Goal: Check status: Check status

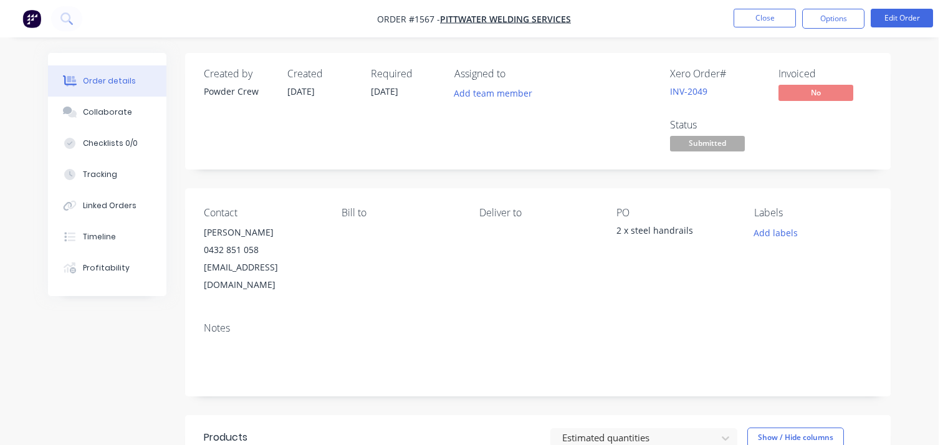
scroll to position [249, 0]
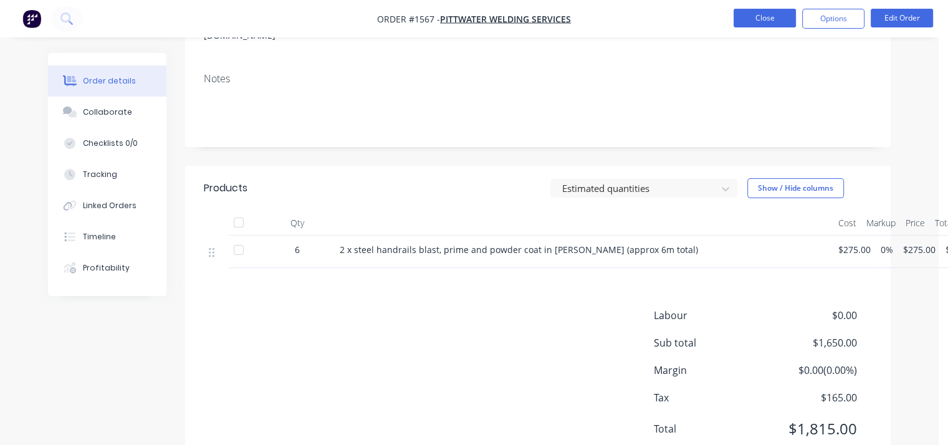
click at [779, 26] on button "Close" at bounding box center [764, 18] width 62 height 19
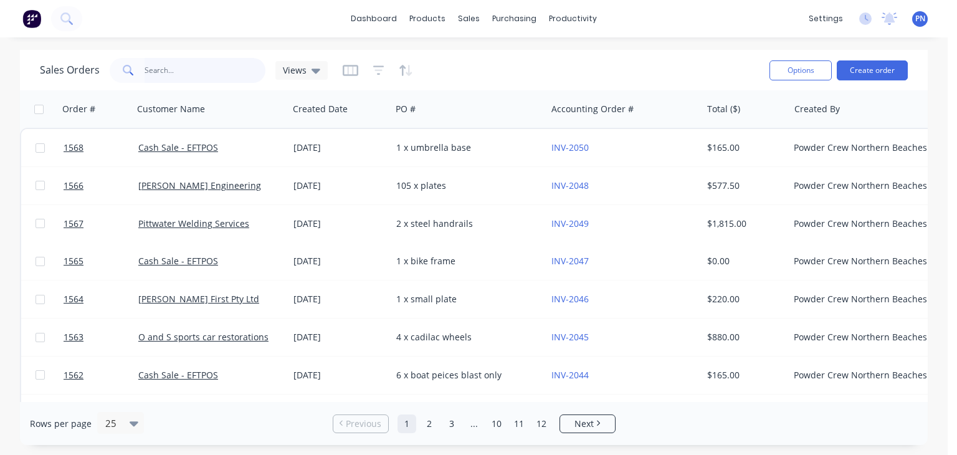
drag, startPoint x: 251, startPoint y: 73, endPoint x: 268, endPoint y: 65, distance: 18.4
click at [252, 73] on input "text" at bounding box center [206, 70] width 122 height 25
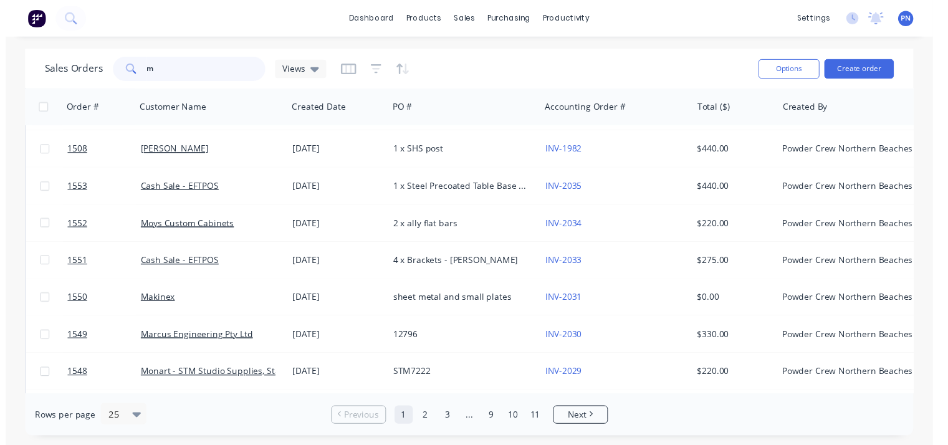
scroll to position [561, 0]
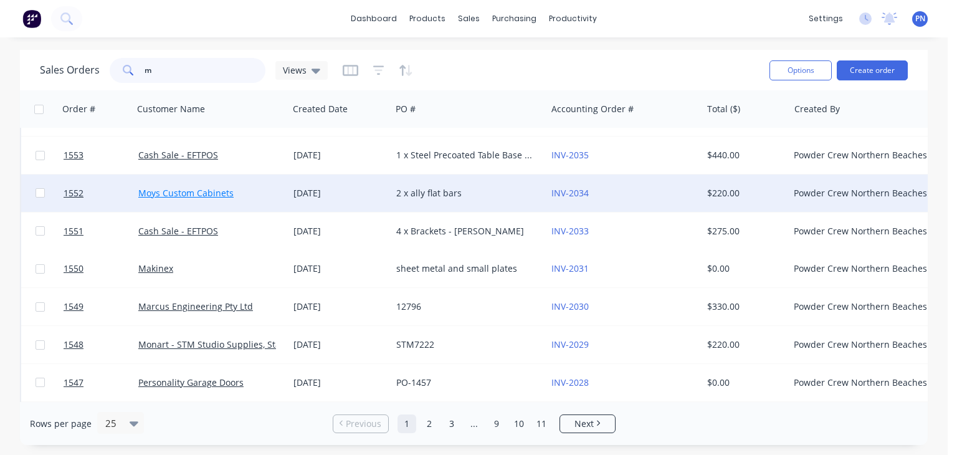
type input "m"
click at [220, 192] on link "Moys Custom Cabinets" at bounding box center [185, 193] width 95 height 12
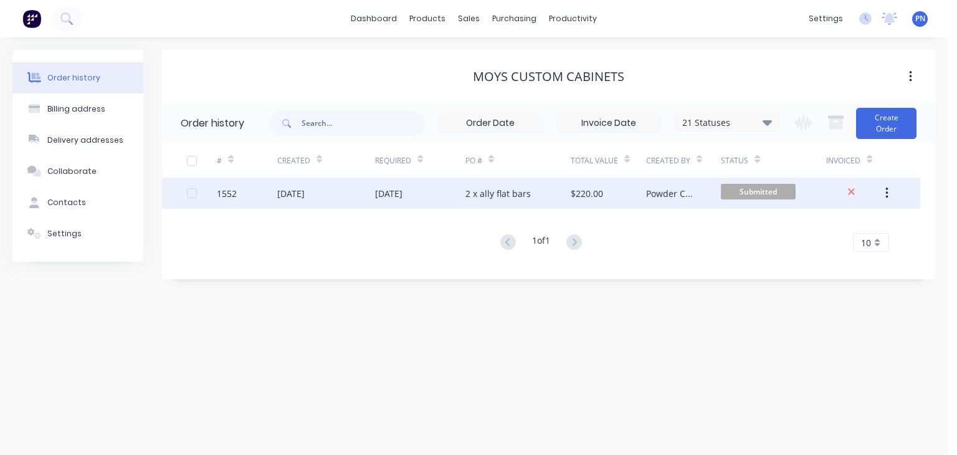
click at [551, 194] on div "2 x ally flat bars" at bounding box center [517, 193] width 105 height 31
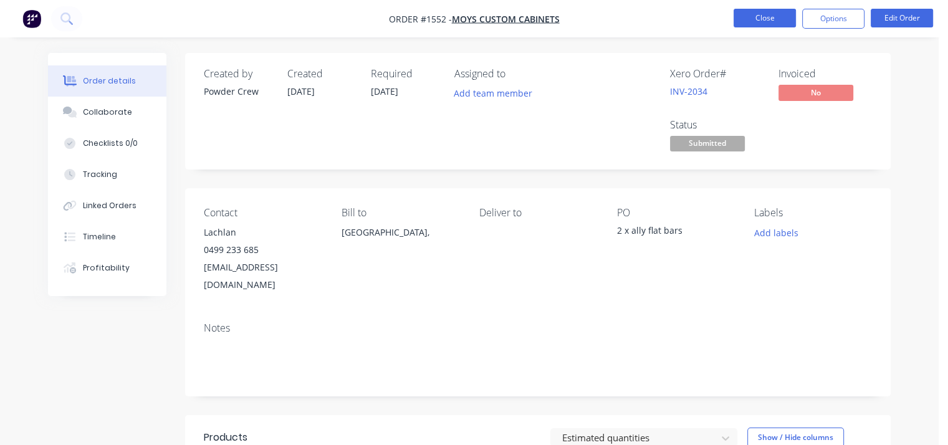
click at [775, 24] on button "Close" at bounding box center [764, 18] width 62 height 19
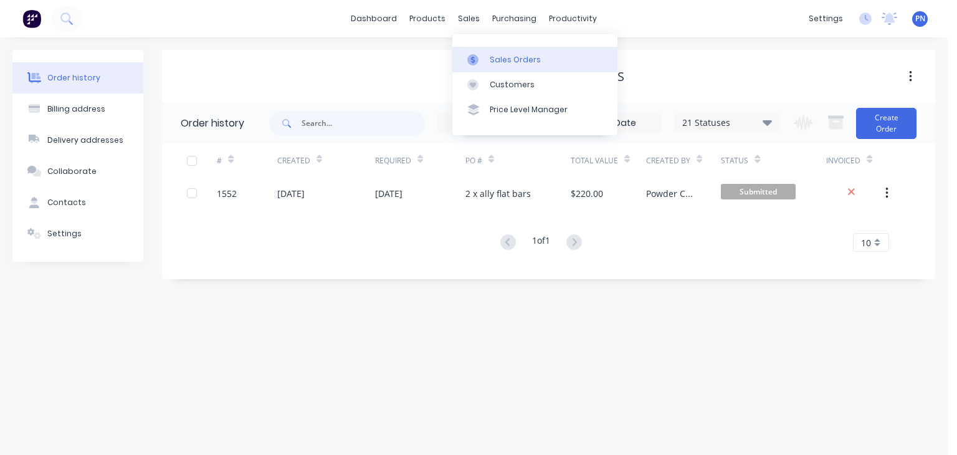
click at [492, 55] on div "Sales Orders" at bounding box center [515, 59] width 51 height 11
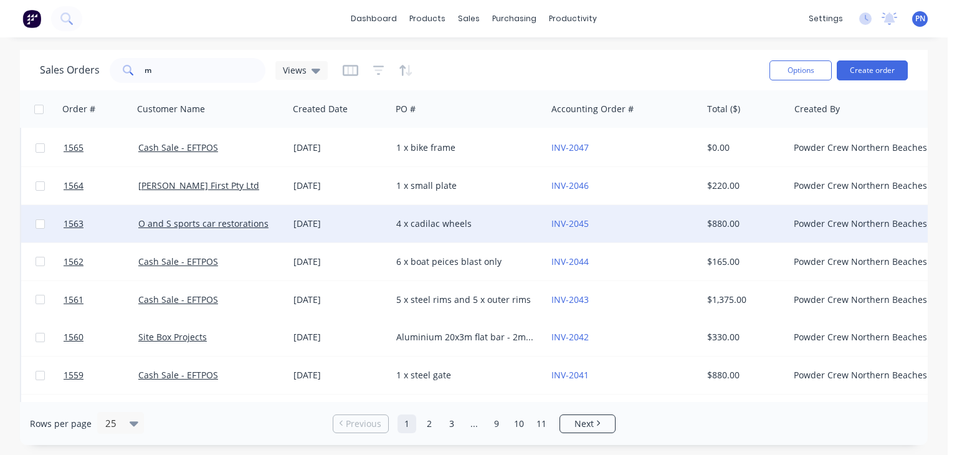
scroll to position [187, 0]
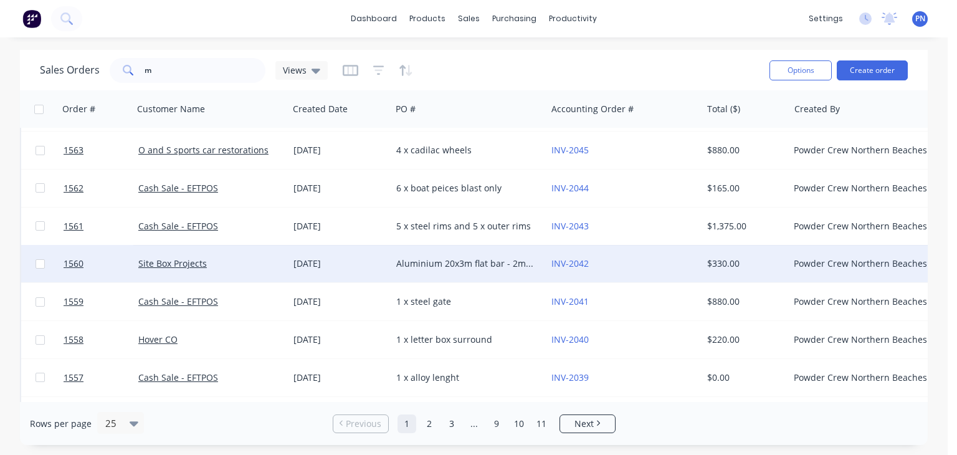
click at [474, 270] on div "Aluminium 20x3m flat bar - 2m QTY 14" at bounding box center [468, 263] width 155 height 37
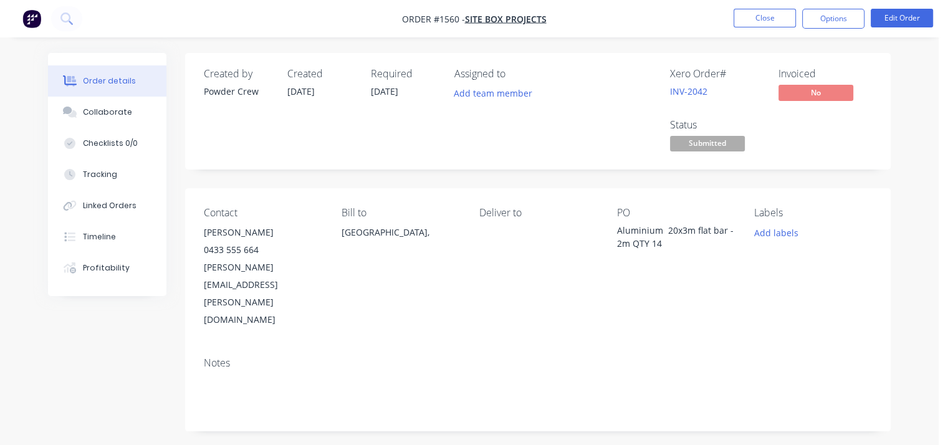
click at [723, 145] on span "Submitted" at bounding box center [707, 144] width 75 height 16
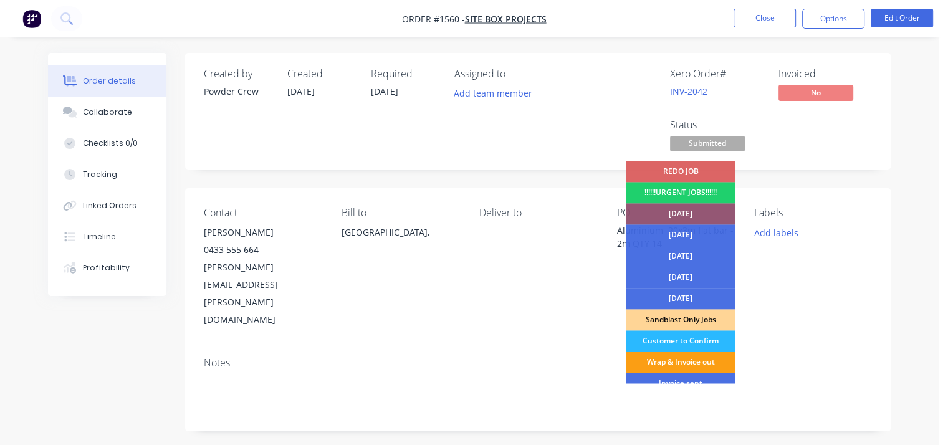
click at [695, 365] on div "Wrap & Invoice out" at bounding box center [680, 361] width 109 height 21
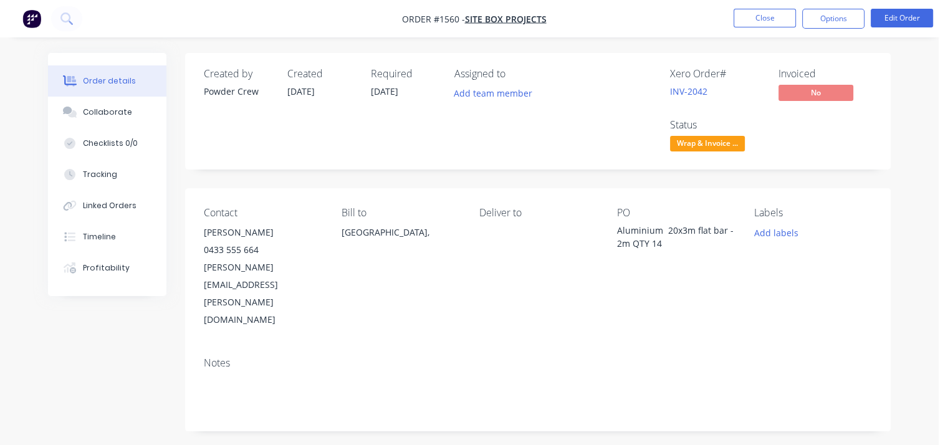
click at [881, 224] on div "Contact [PERSON_NAME] 0433 555 664 [PERSON_NAME][EMAIL_ADDRESS][PERSON_NAME][DO…" at bounding box center [537, 267] width 705 height 159
click at [753, 17] on button "Close" at bounding box center [764, 18] width 62 height 19
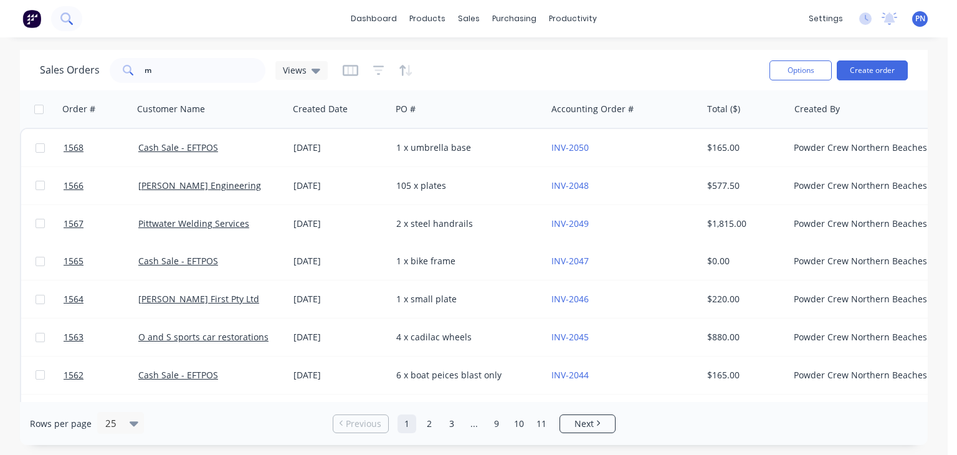
click at [74, 24] on button at bounding box center [66, 18] width 31 height 25
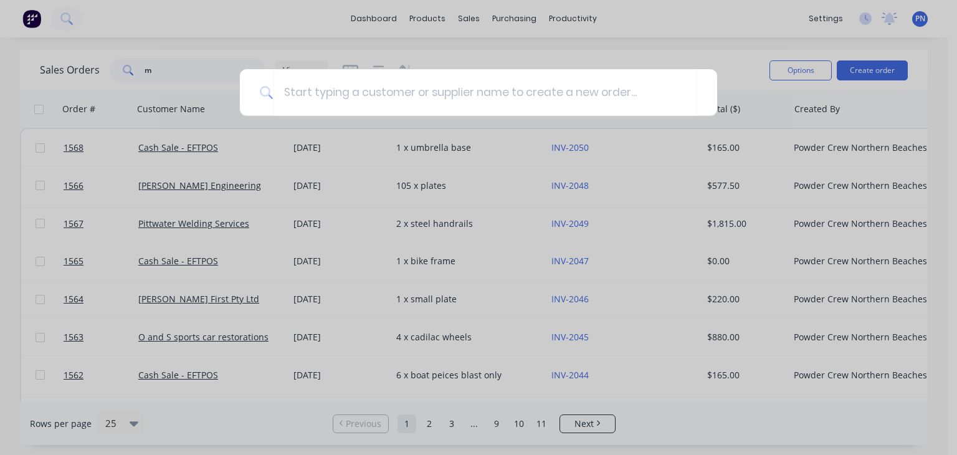
click at [123, 42] on div at bounding box center [478, 227] width 957 height 455
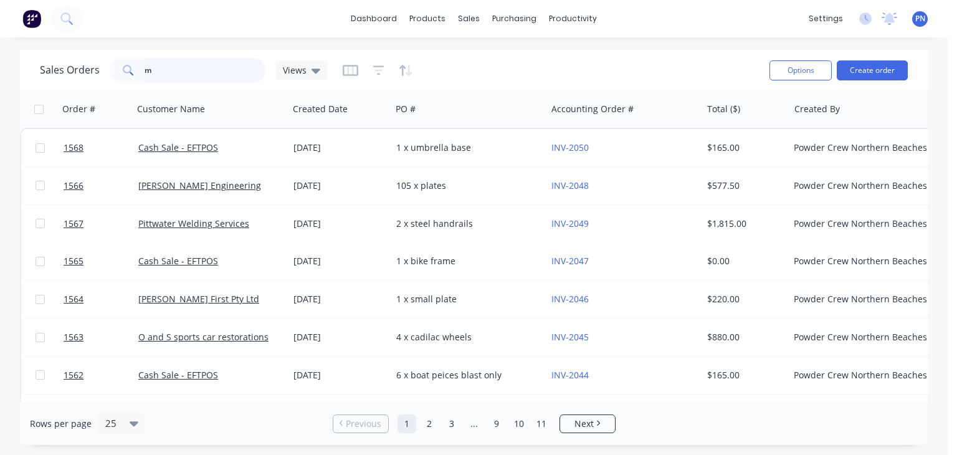
click at [161, 60] on input "m" at bounding box center [206, 70] width 122 height 25
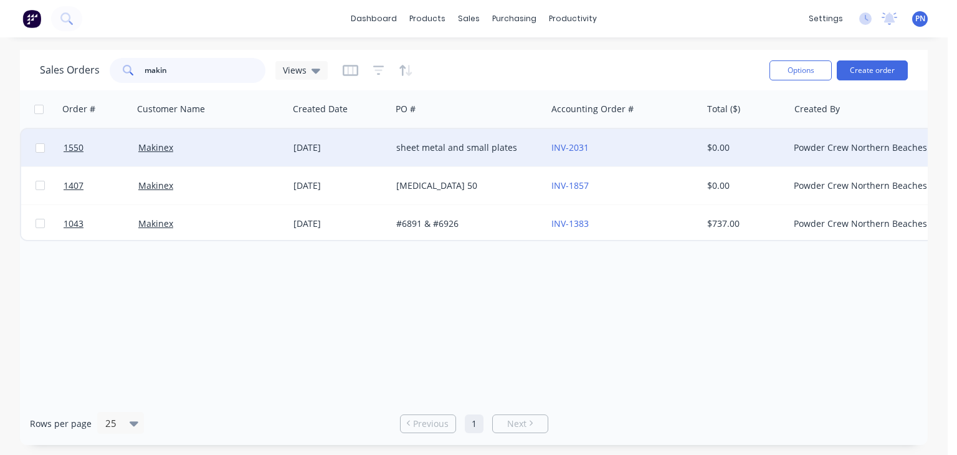
type input "makin"
click at [363, 148] on div "[DATE]" at bounding box center [340, 147] width 93 height 12
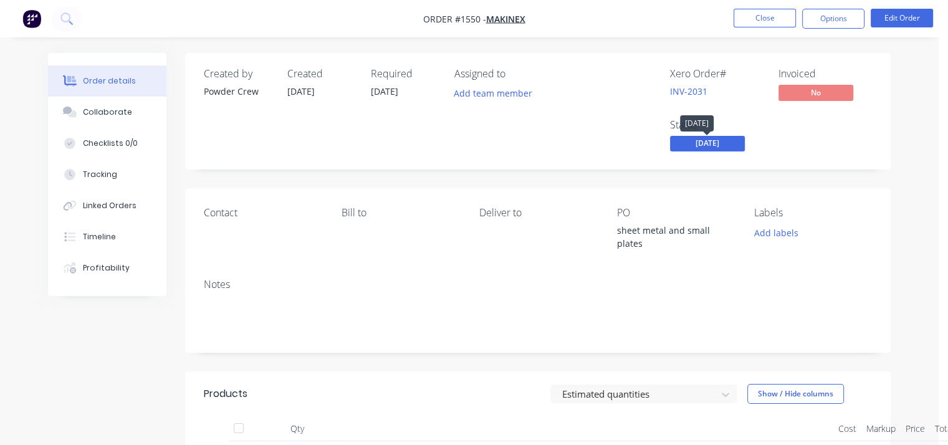
click at [699, 145] on span "[DATE]" at bounding box center [707, 144] width 75 height 16
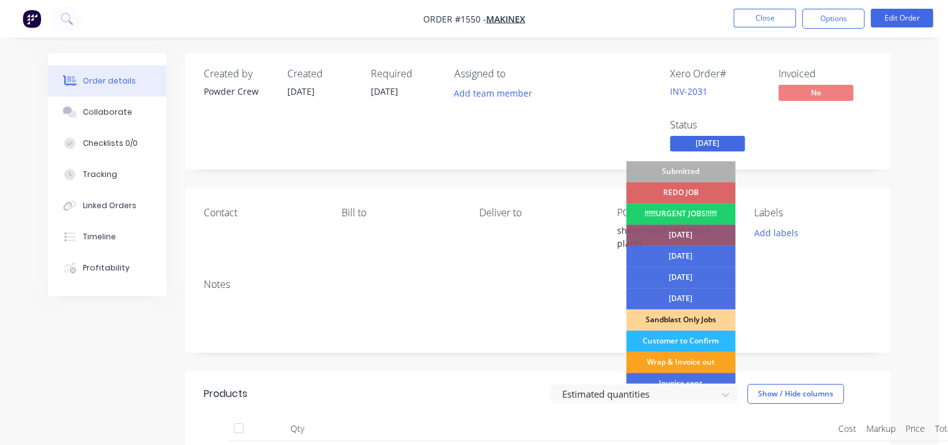
click at [698, 355] on div "Wrap & Invoice out" at bounding box center [680, 361] width 109 height 21
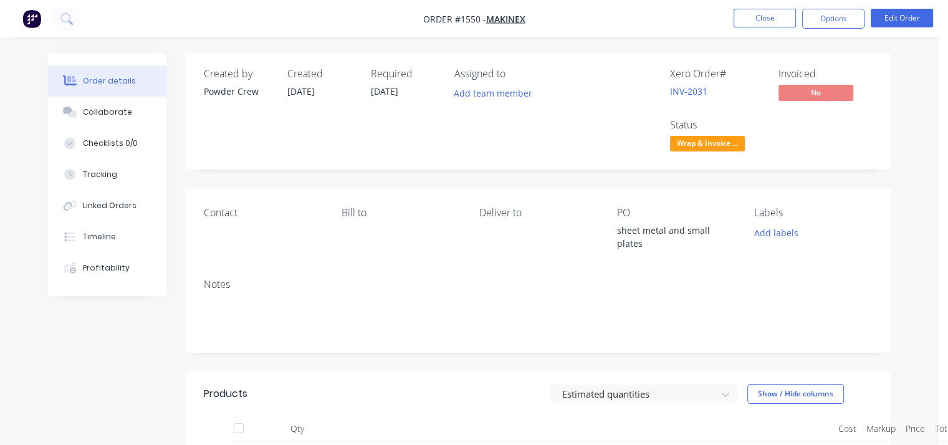
click at [834, 217] on div "Labels Add labels" at bounding box center [813, 228] width 118 height 43
click at [756, 14] on button "Close" at bounding box center [764, 18] width 62 height 19
